Goal: Information Seeking & Learning: Learn about a topic

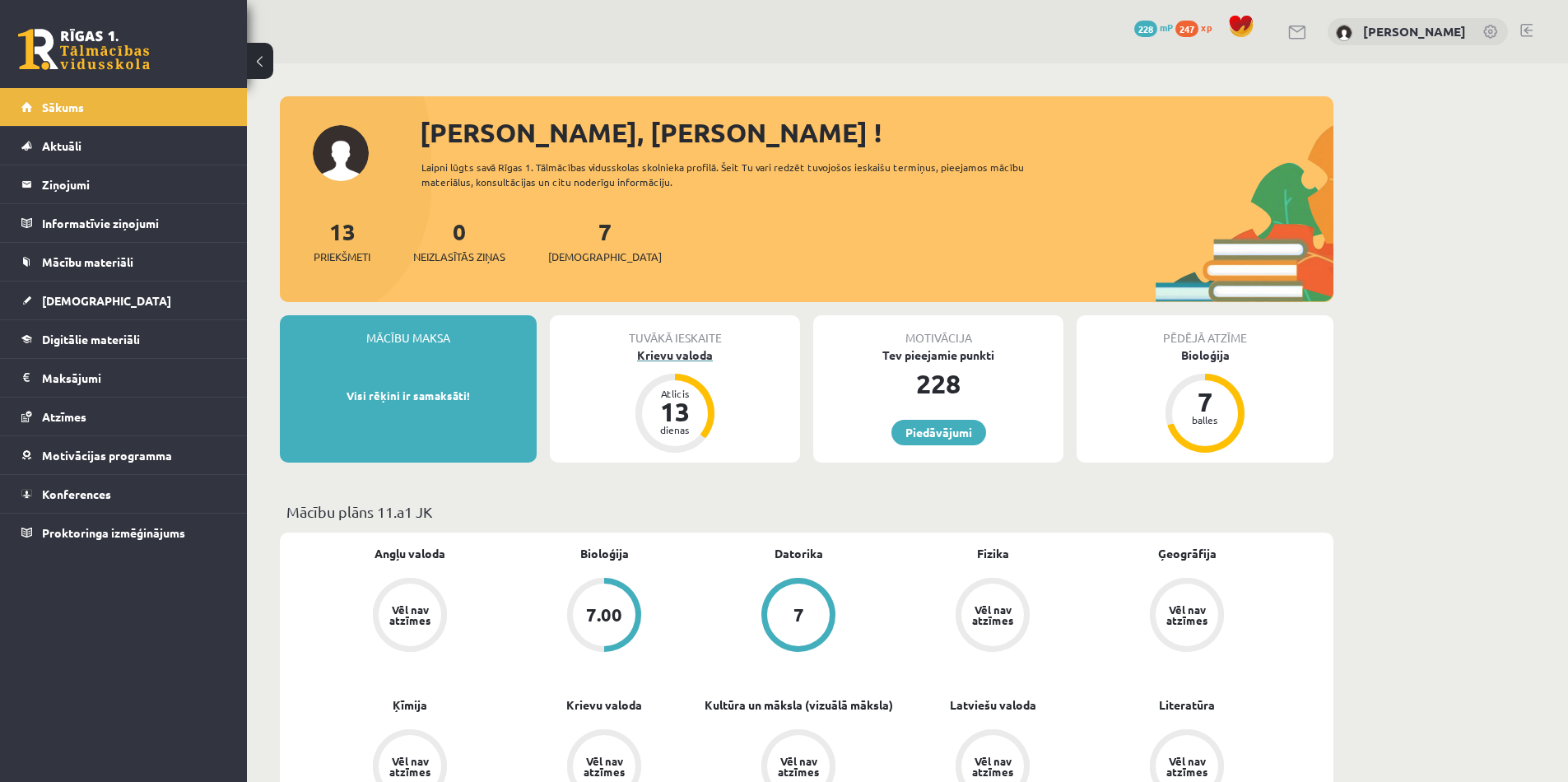
click at [701, 363] on div "Krievu valoda" at bounding box center [675, 355] width 250 height 17
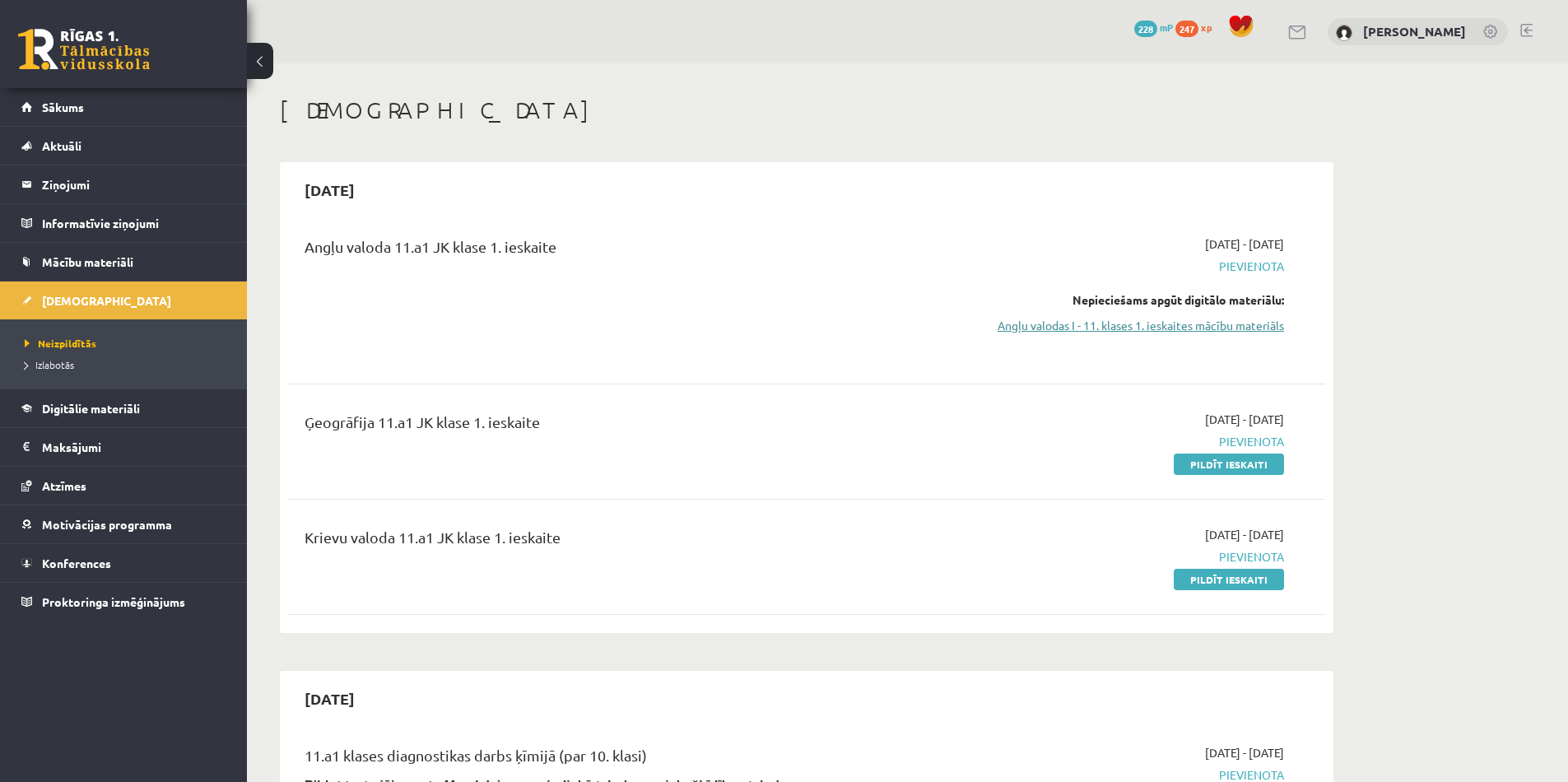
click at [1228, 325] on link "Angļu valodas I - 11. klases 1. ieskaites mācību materiāls" at bounding box center [1128, 325] width 310 height 17
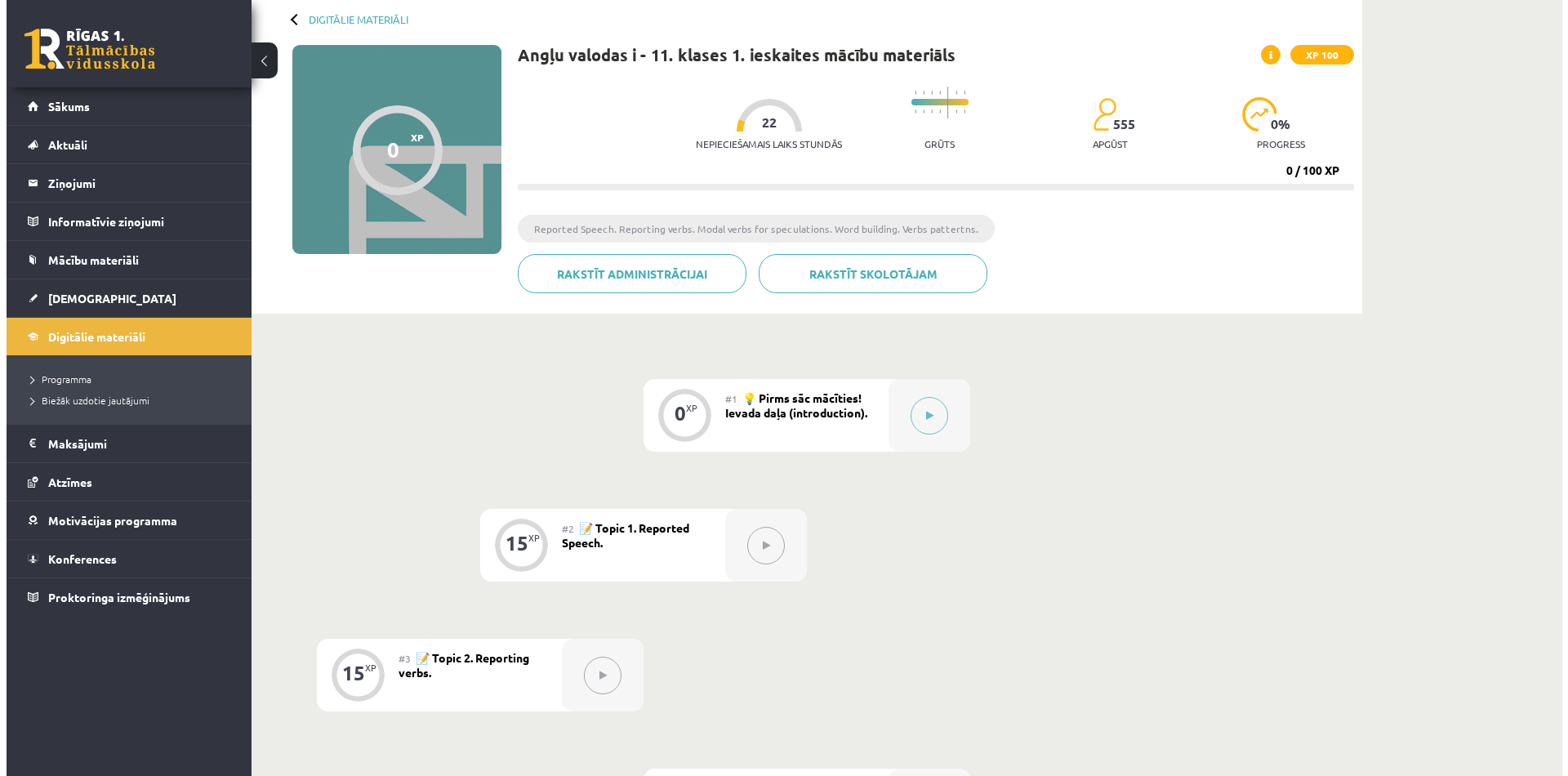
scroll to position [77, 0]
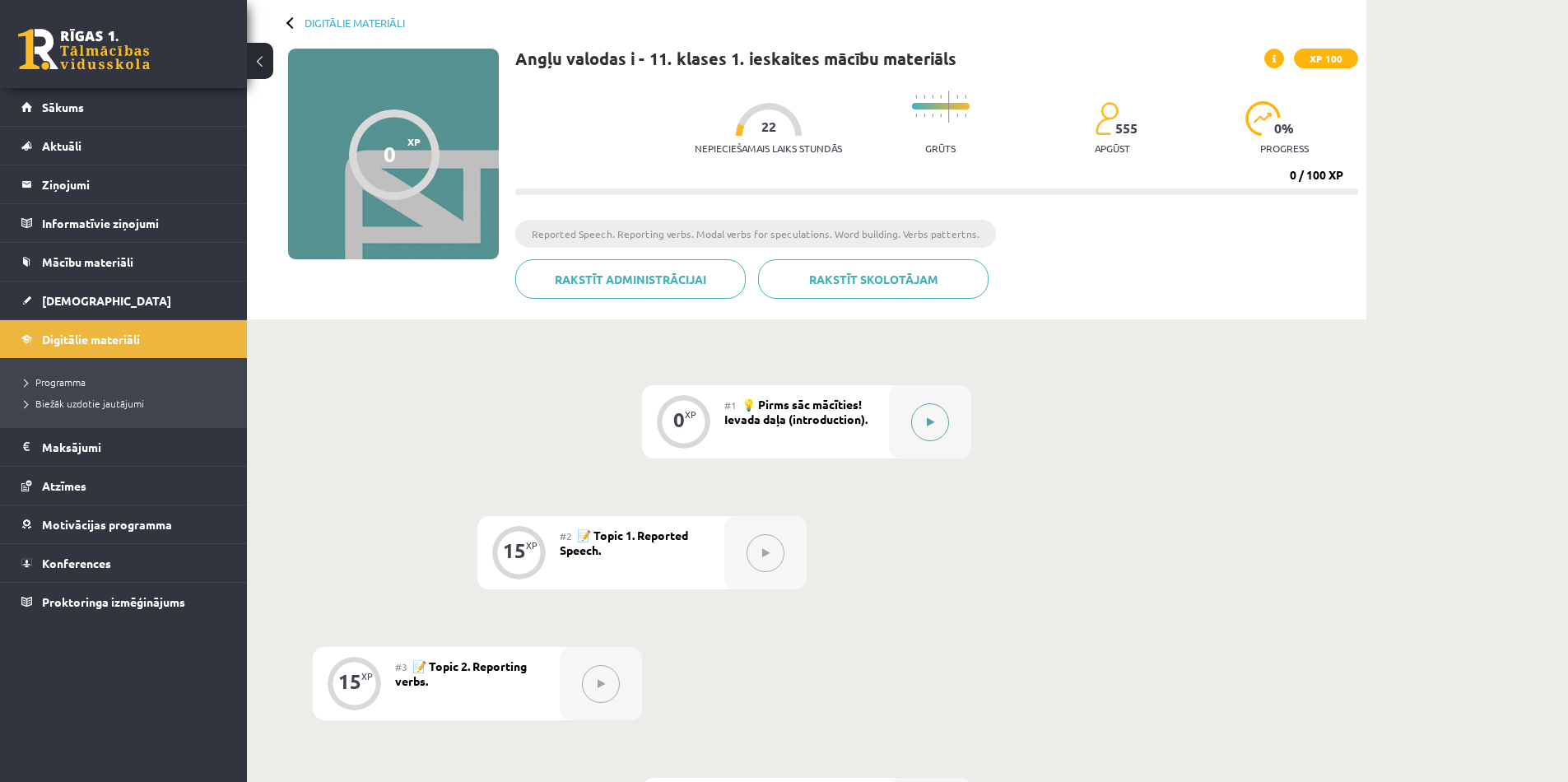
click at [939, 416] on button at bounding box center [929, 422] width 38 height 38
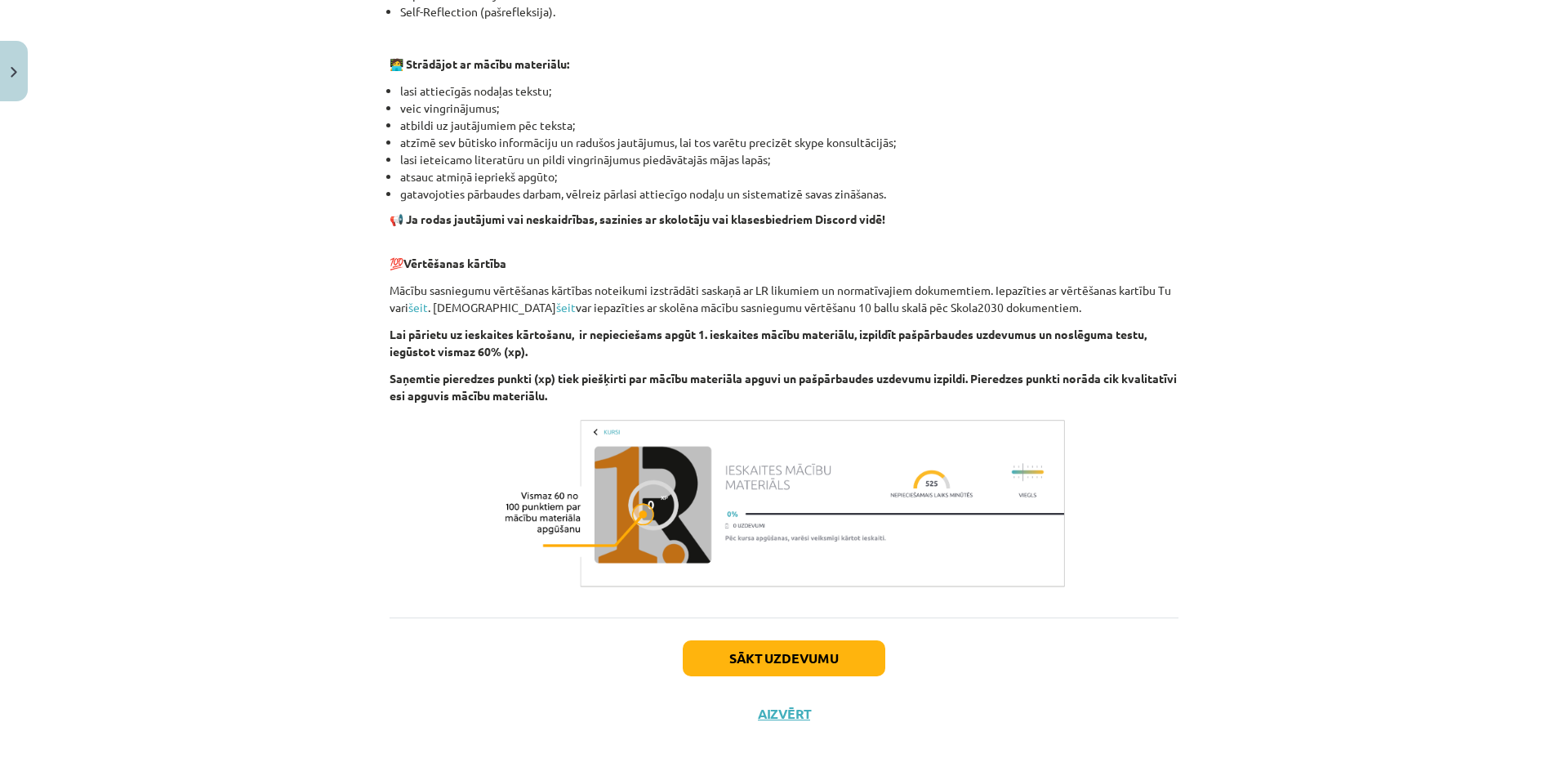
scroll to position [943, 0]
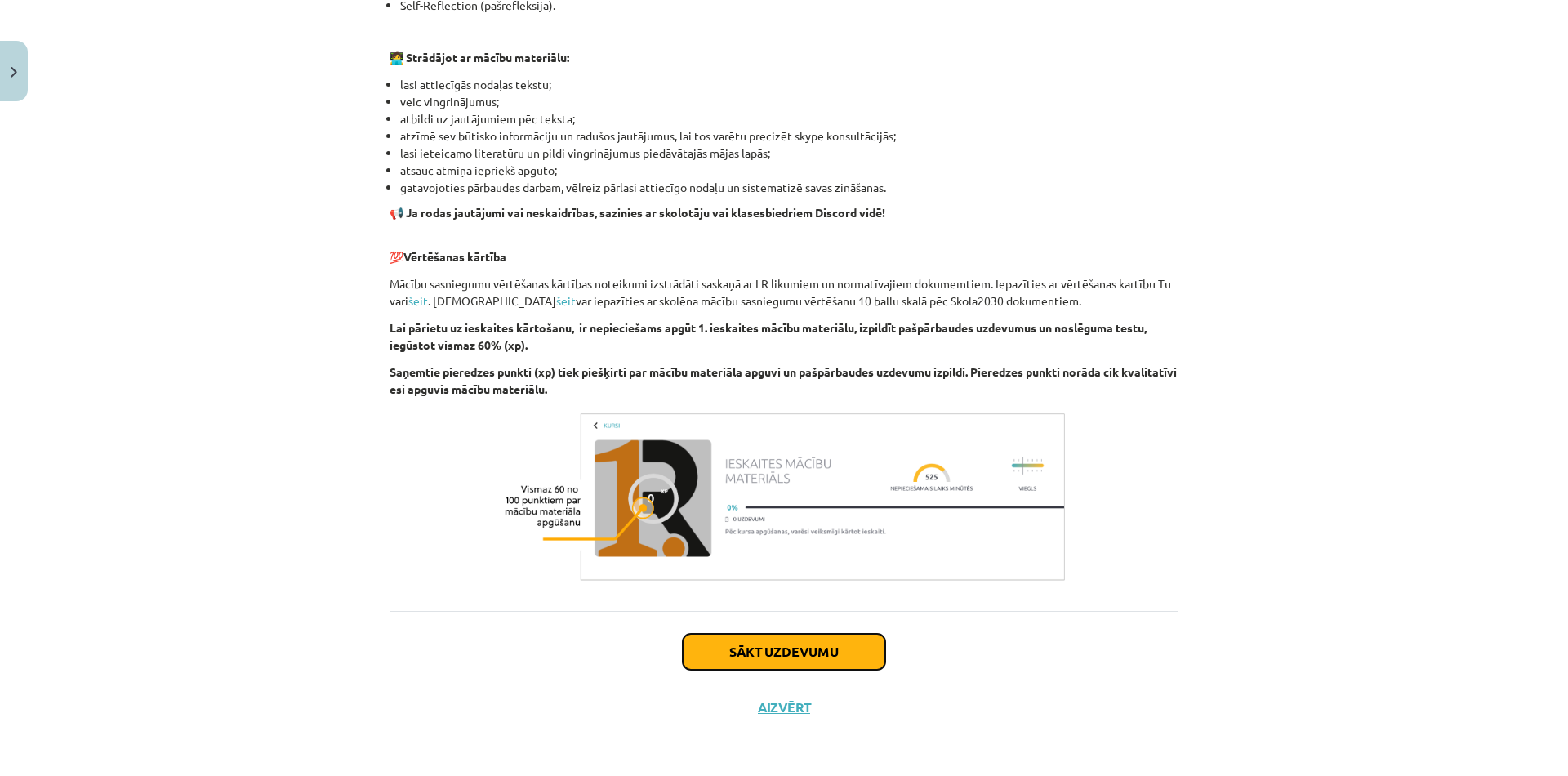
click at [809, 657] on button "Sākt uzdevumu" at bounding box center [784, 652] width 203 height 35
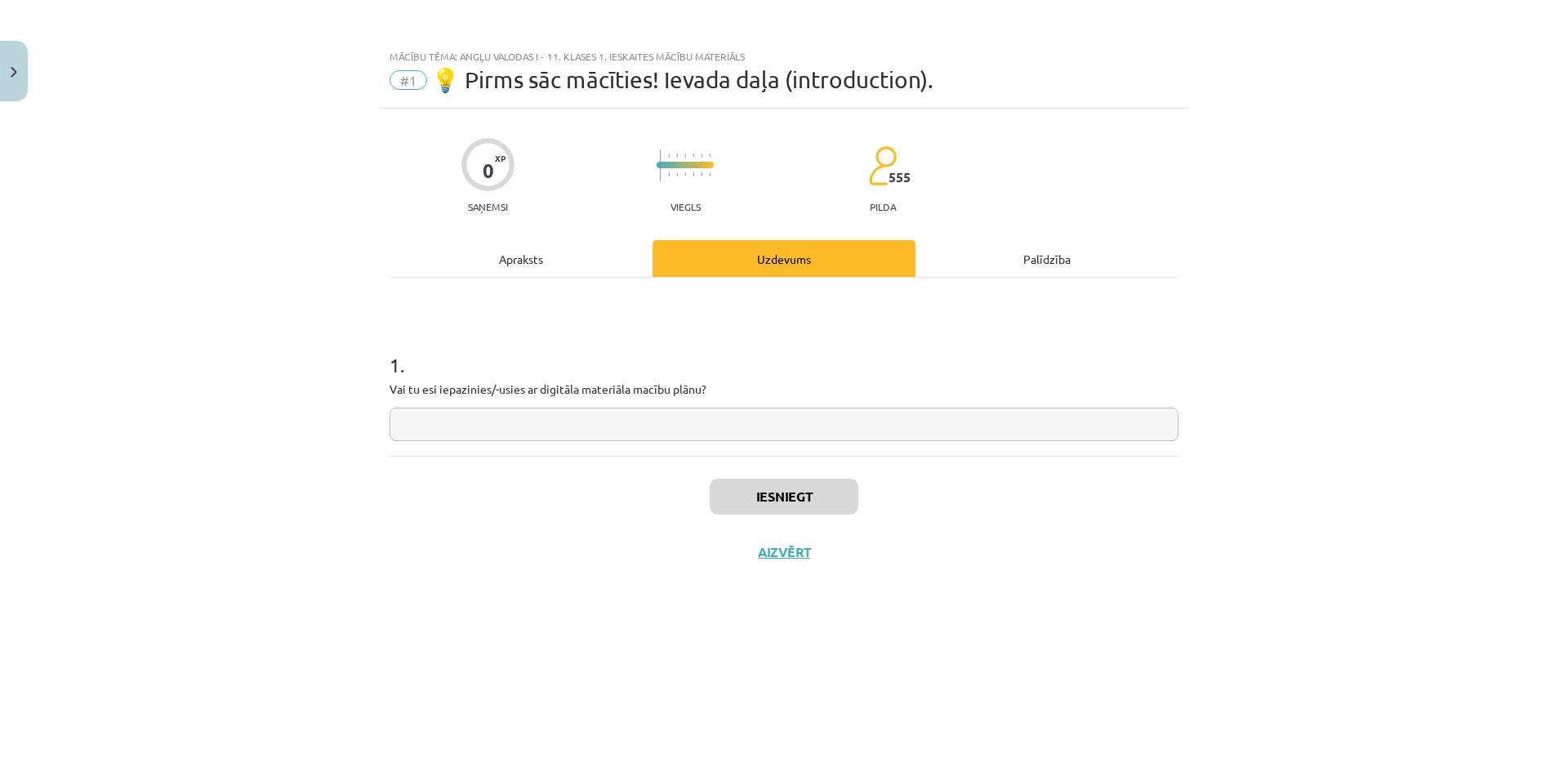
click at [713, 422] on input "text" at bounding box center [784, 425] width 789 height 34
type input "**"
click at [789, 497] on button "Iesniegt" at bounding box center [784, 497] width 149 height 35
click at [769, 557] on button "Nākamā nodarbība" at bounding box center [784, 563] width 160 height 37
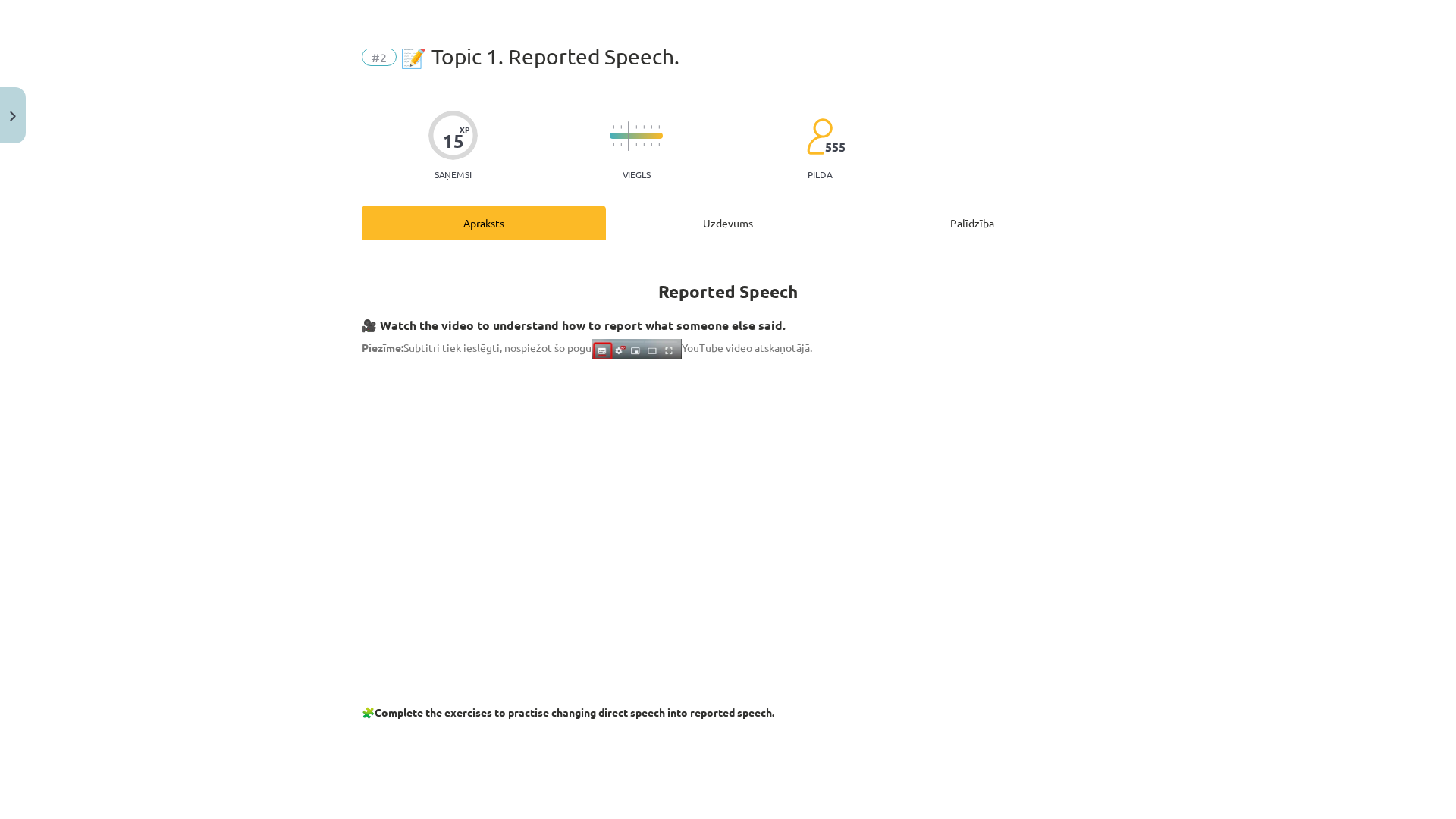
scroll to position [70, 0]
